Goal: Participate in discussion: Engage in conversation with other users on a specific topic

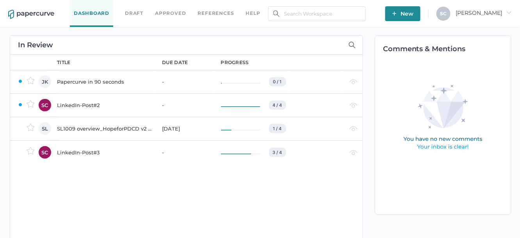
click at [81, 150] on div "LinkedIn-Post#3" at bounding box center [105, 152] width 96 height 9
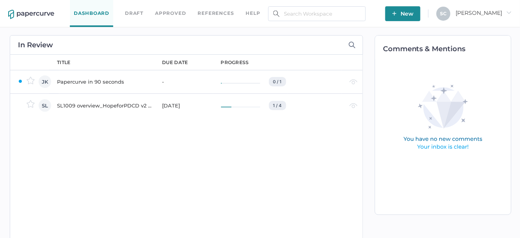
click at [122, 104] on div "SL1009 overview_HopeforPDCD v2 for PRC [DATE]" at bounding box center [105, 105] width 96 height 9
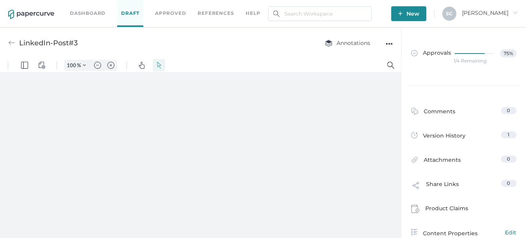
type input "86"
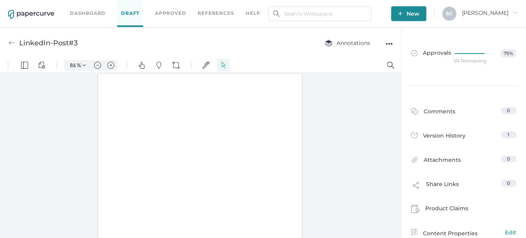
click at [92, 13] on link "Dashboard" at bounding box center [88, 13] width 36 height 9
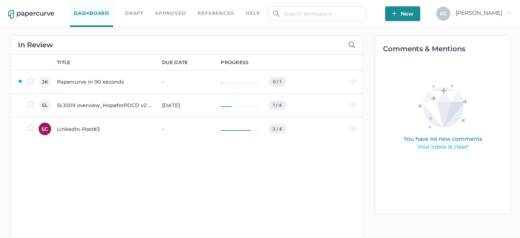
click at [118, 100] on div "SL1009 overview_HopeforPDCD v2 for PRC [DATE]" at bounding box center [105, 104] width 96 height 9
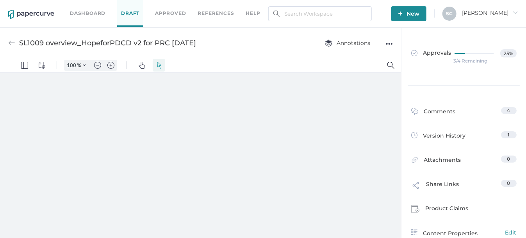
type input "86"
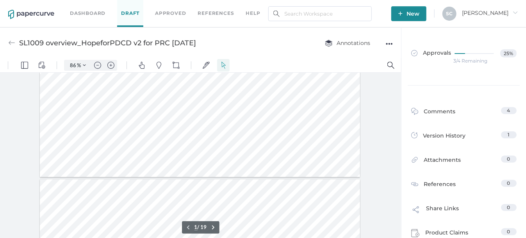
scroll to position [78, 0]
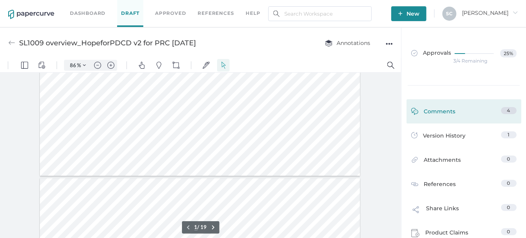
click at [451, 116] on div "Comments" at bounding box center [433, 113] width 45 height 12
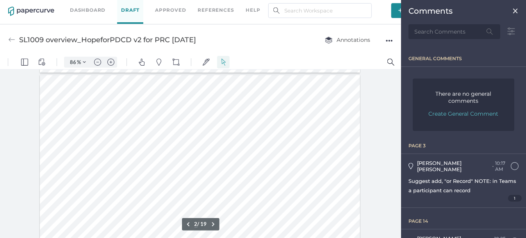
scroll to position [195, 0]
type input "1"
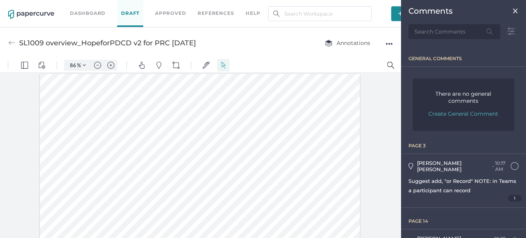
click at [512, 12] on img at bounding box center [515, 11] width 6 height 6
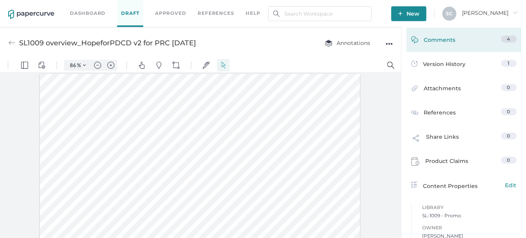
click at [439, 38] on div "Comments" at bounding box center [433, 42] width 45 height 12
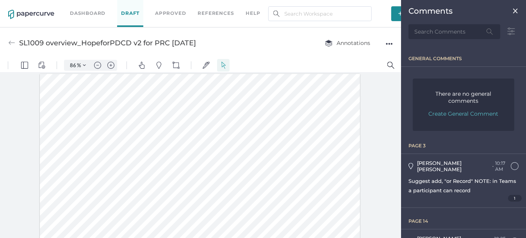
scroll to position [3, 0]
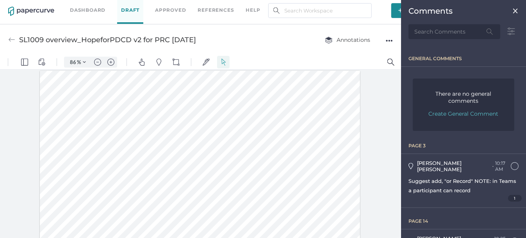
click at [512, 11] on img at bounding box center [515, 11] width 6 height 6
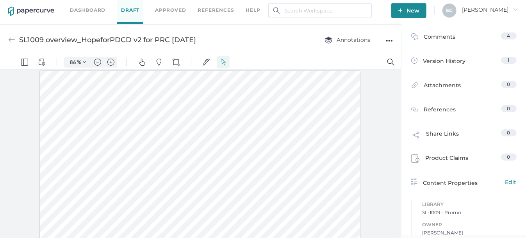
click at [12, 39] on img at bounding box center [11, 39] width 7 height 7
click at [85, 12] on link "Dashboard" at bounding box center [88, 10] width 36 height 9
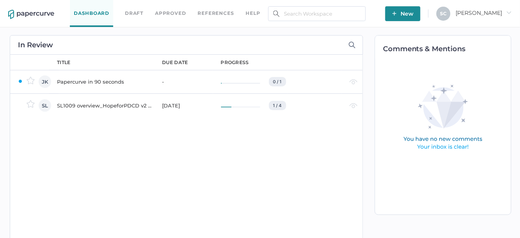
click at [75, 104] on div "SL1009 overview_HopeforPDCD v2 for PRC [DATE]" at bounding box center [105, 105] width 96 height 9
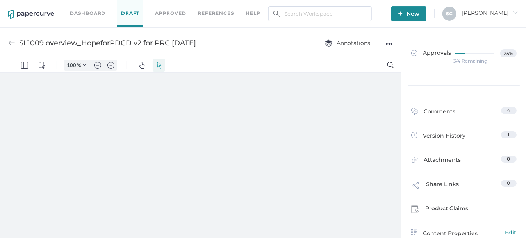
click at [454, 61] on div "3/4 Remaining" at bounding box center [470, 61] width 34 height 0
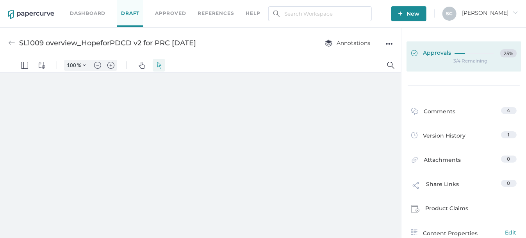
click at [440, 52] on span "Approvals" at bounding box center [431, 53] width 40 height 9
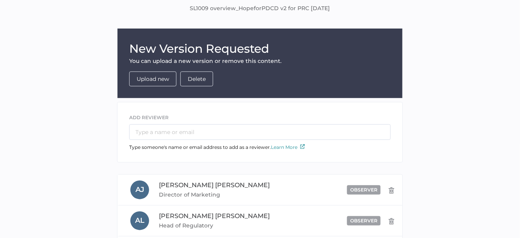
scroll to position [39, 0]
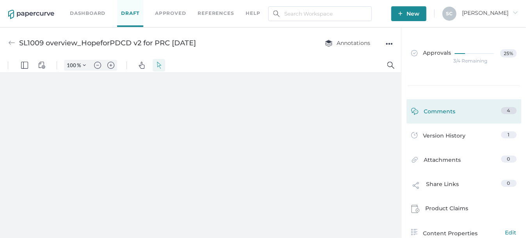
type input "86"
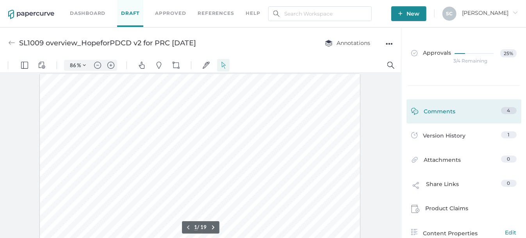
click at [440, 109] on div "Comments" at bounding box center [433, 113] width 45 height 12
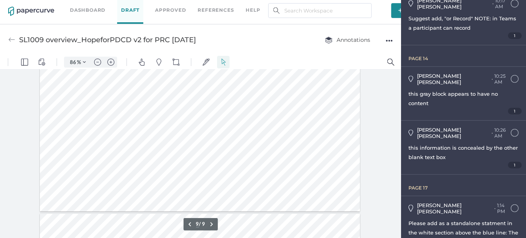
scroll to position [1472, 0]
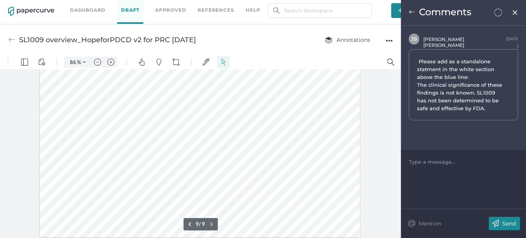
click at [376, 202] on div at bounding box center [200, 153] width 401 height 169
click at [412, 13] on img at bounding box center [412, 12] width 6 height 6
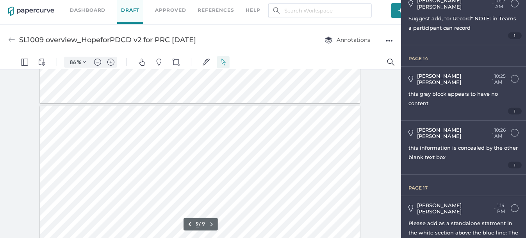
scroll to position [1472, 0]
click at [12, 39] on img at bounding box center [11, 39] width 7 height 7
type input "5"
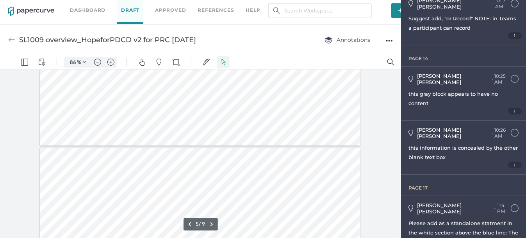
click at [82, 9] on link "Dashboard" at bounding box center [88, 10] width 36 height 9
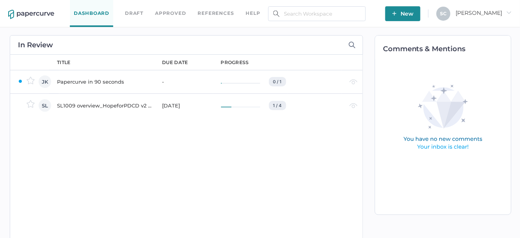
click at [119, 104] on div "SL1009 overview_HopeforPDCD v2 for PRC [DATE]" at bounding box center [105, 105] width 96 height 9
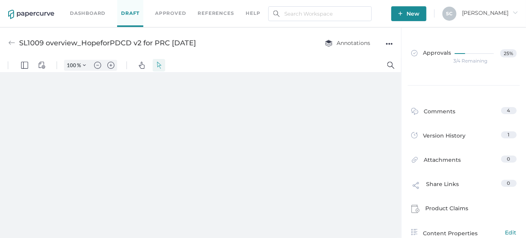
type input "86"
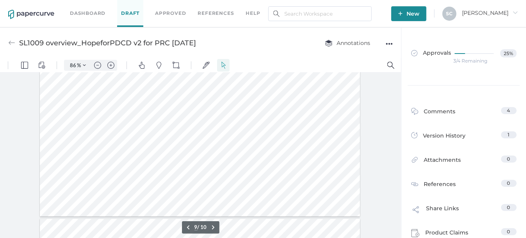
scroll to position [1459, 0]
click at [213, 226] on button ".cls-1{fill:#abb0c4;} icon - chevron - right" at bounding box center [212, 226] width 9 height 9
type input "10"
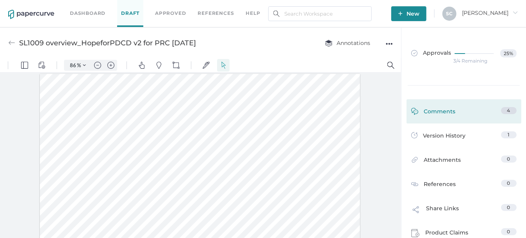
click at [437, 109] on div "Comments" at bounding box center [433, 113] width 45 height 12
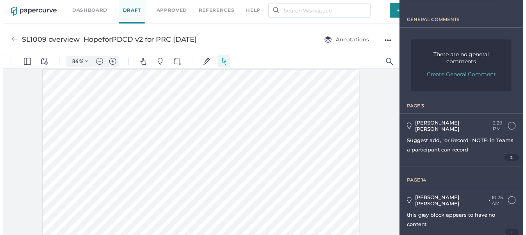
scroll to position [162, 0]
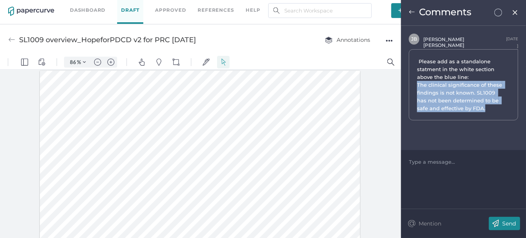
drag, startPoint x: 417, startPoint y: 84, endPoint x: 472, endPoint y: 109, distance: 60.6
click at [472, 109] on span "Please add as a standalone statment in the white section above the blue line: T…" at bounding box center [460, 84] width 87 height 53
